Goal: Transaction & Acquisition: Purchase product/service

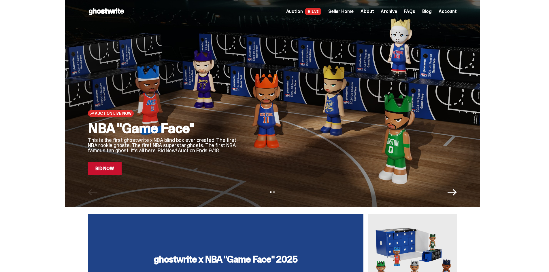
click at [305, 141] on div at bounding box center [352, 96] width 210 height 157
click at [122, 168] on link "Bid Now" at bounding box center [105, 169] width 34 height 13
